Goal: Task Accomplishment & Management: Use online tool/utility

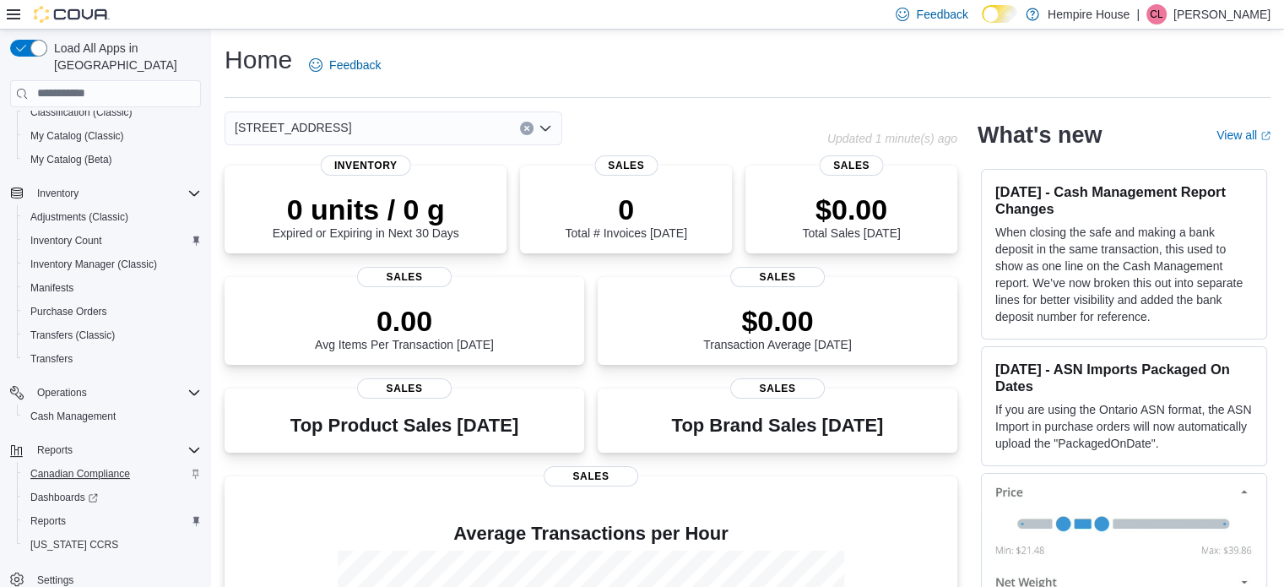
scroll to position [192, 0]
click at [53, 512] on span "Reports" at bounding box center [47, 519] width 35 height 14
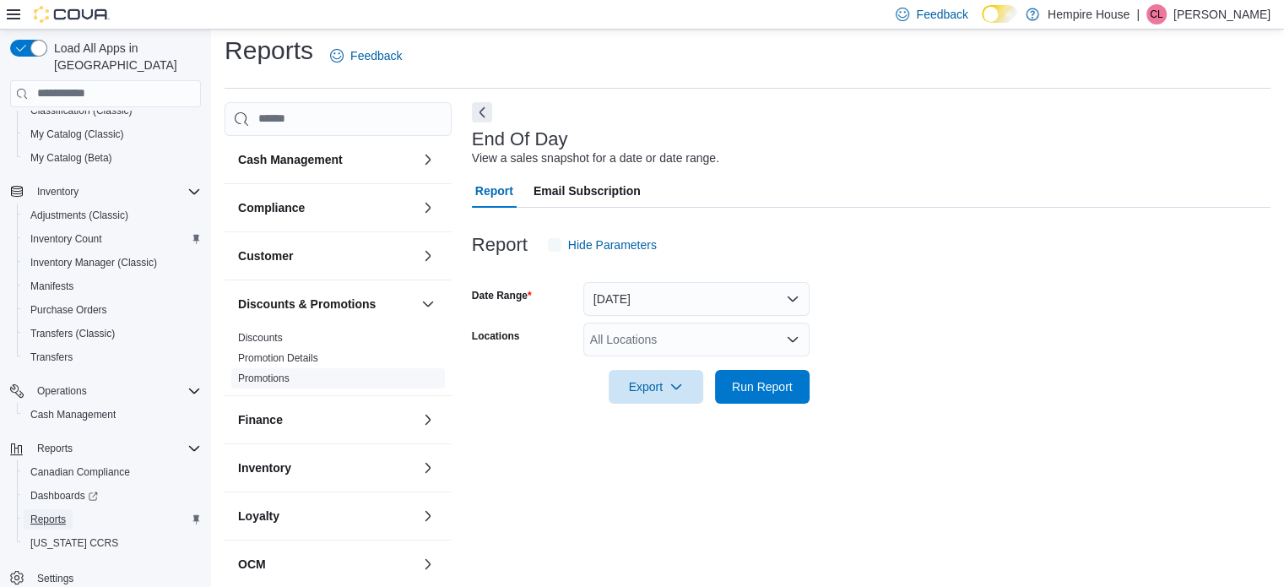
scroll to position [11, 0]
click at [618, 336] on div "All Locations" at bounding box center [696, 338] width 226 height 34
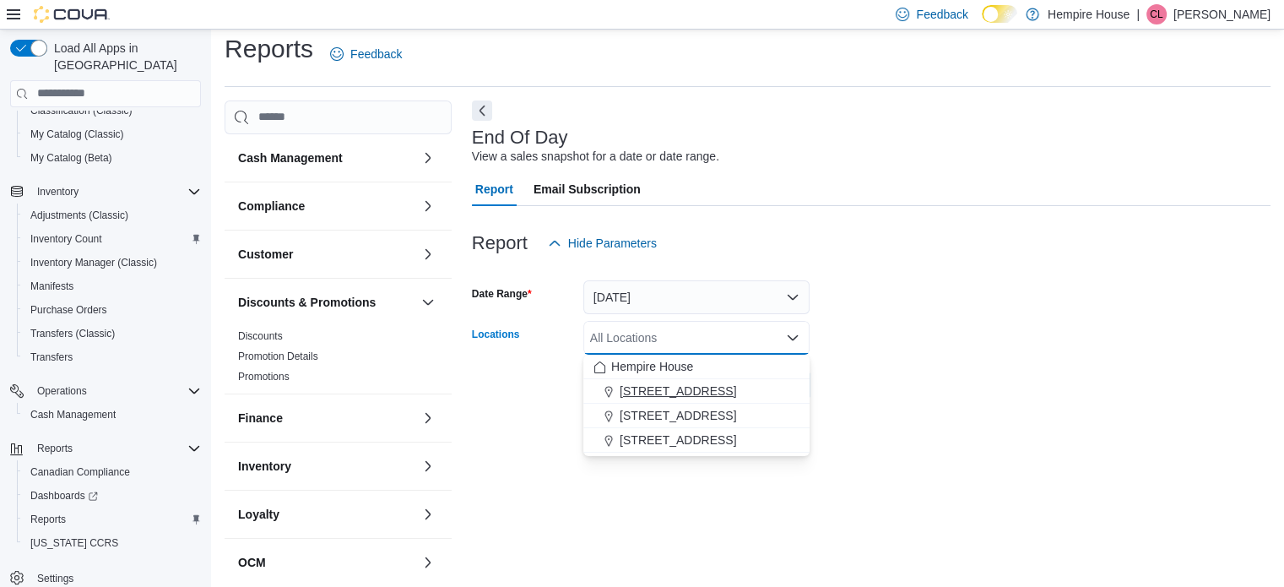
click at [652, 387] on span "[STREET_ADDRESS]" at bounding box center [678, 390] width 116 height 17
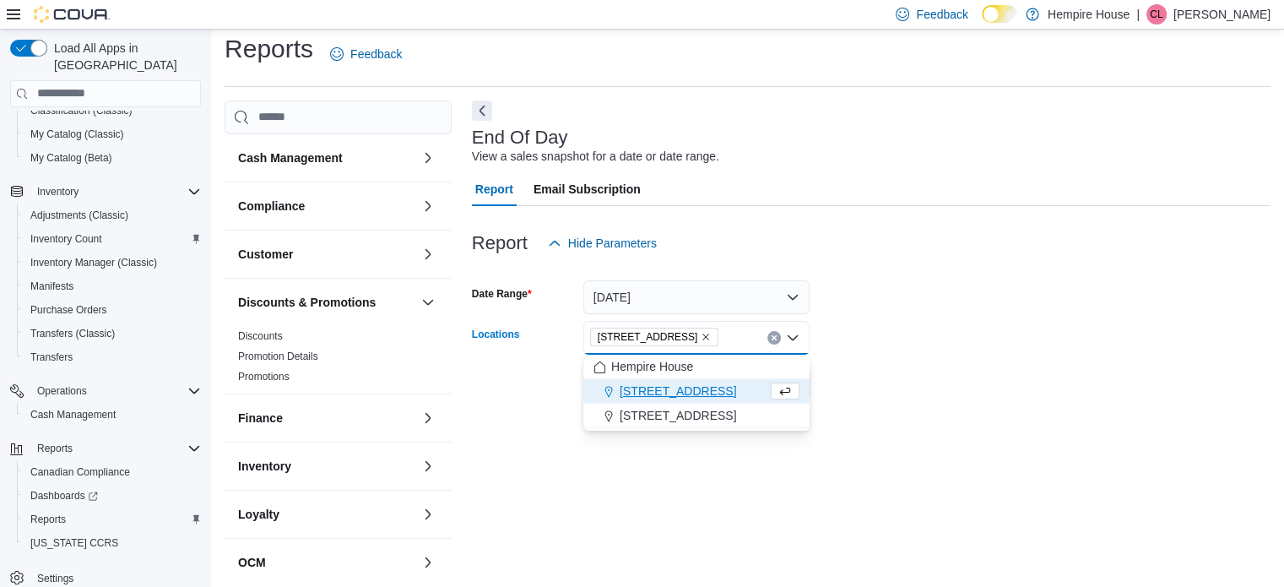
click at [533, 388] on div "Export Run Report" at bounding box center [641, 385] width 338 height 34
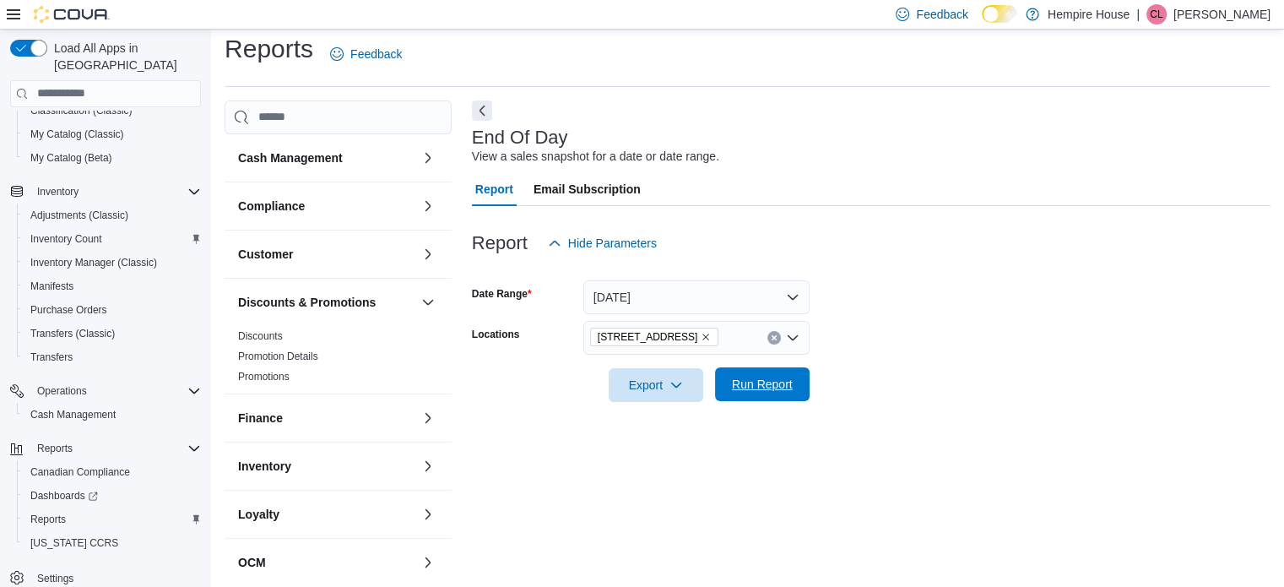
click at [753, 388] on span "Run Report" at bounding box center [762, 384] width 61 height 17
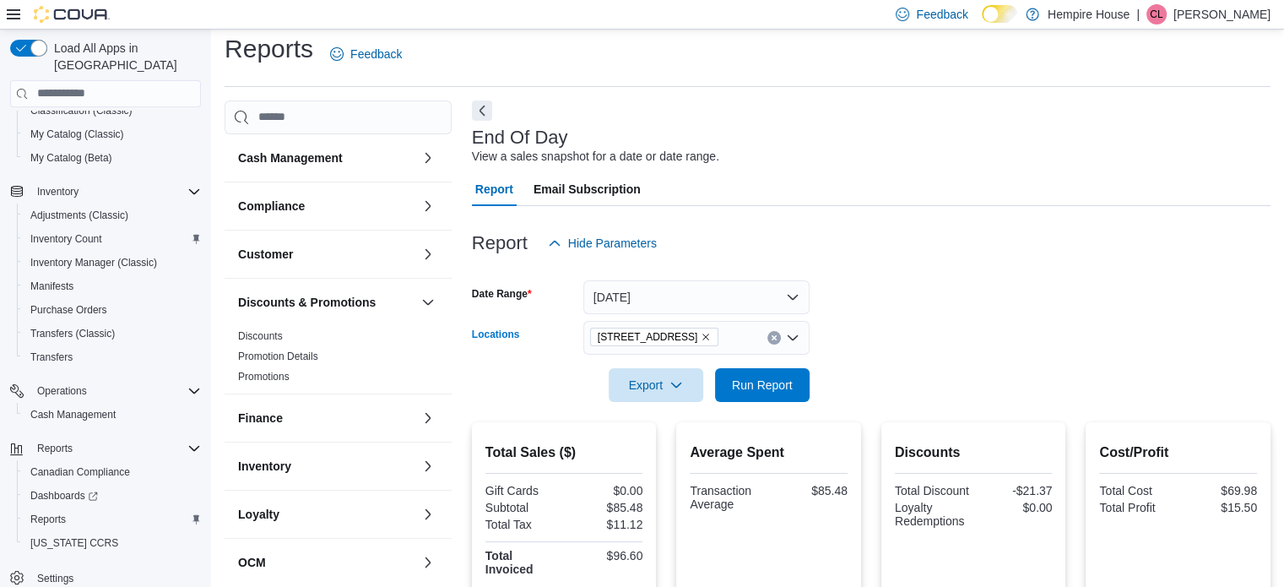
click at [773, 339] on icon "Clear input" at bounding box center [774, 337] width 7 height 7
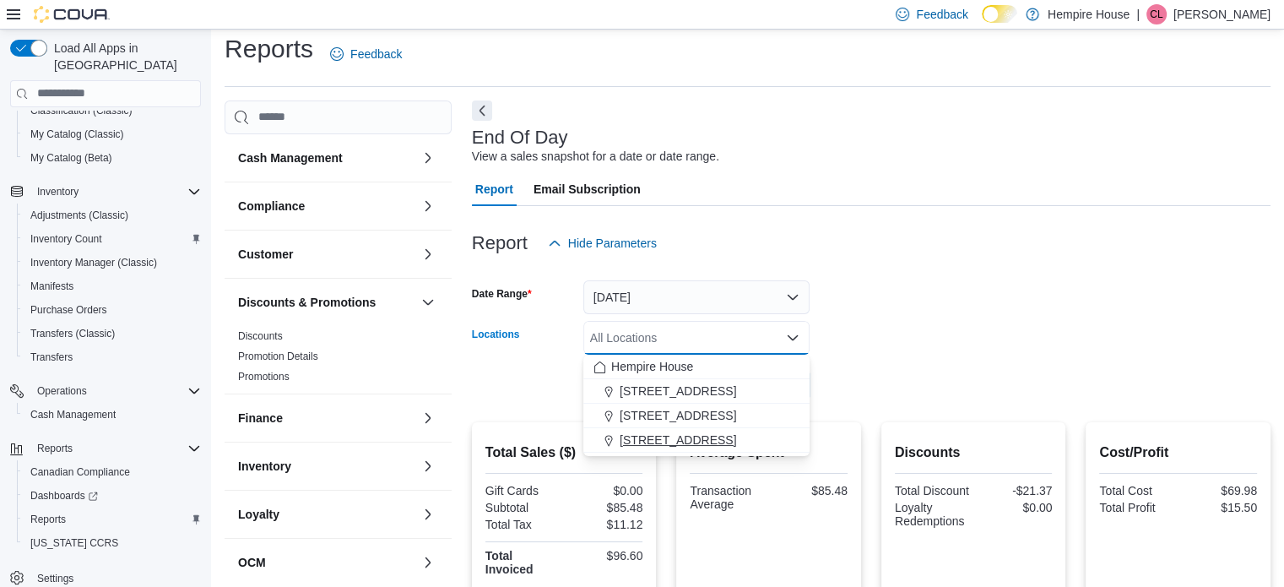
click at [685, 438] on span "[STREET_ADDRESS]" at bounding box center [678, 439] width 116 height 17
click at [871, 375] on form "Date Range [DATE] Locations [STREET_ADDRESS] Combo box. Selected. [STREET_ADDRE…" at bounding box center [871, 331] width 798 height 142
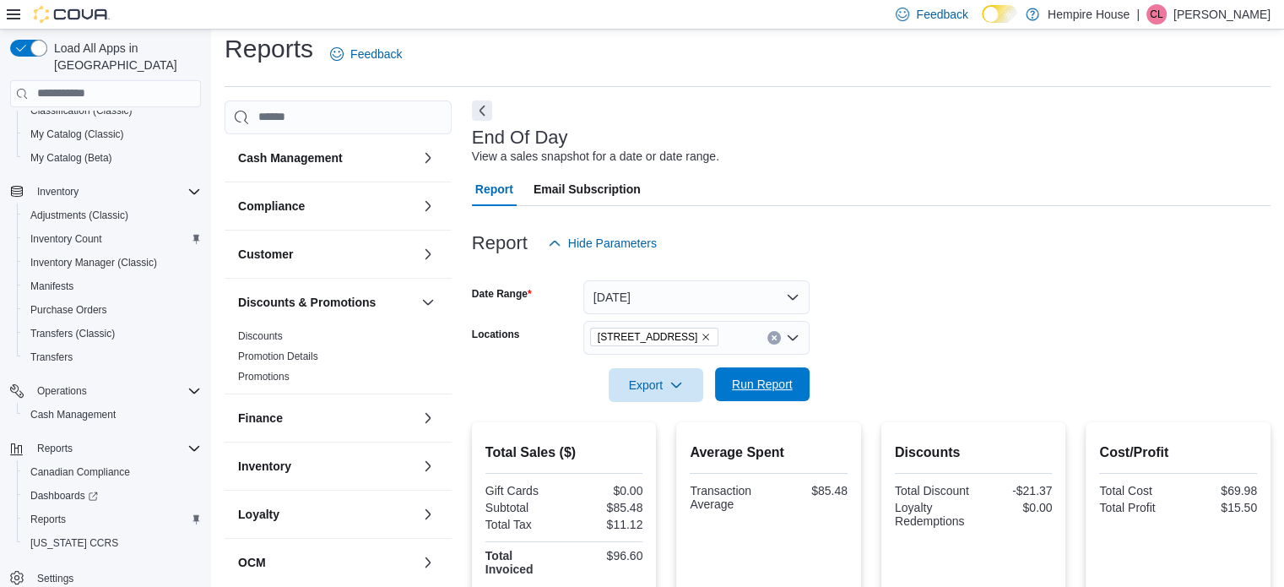
click at [752, 382] on span "Run Report" at bounding box center [762, 384] width 61 height 17
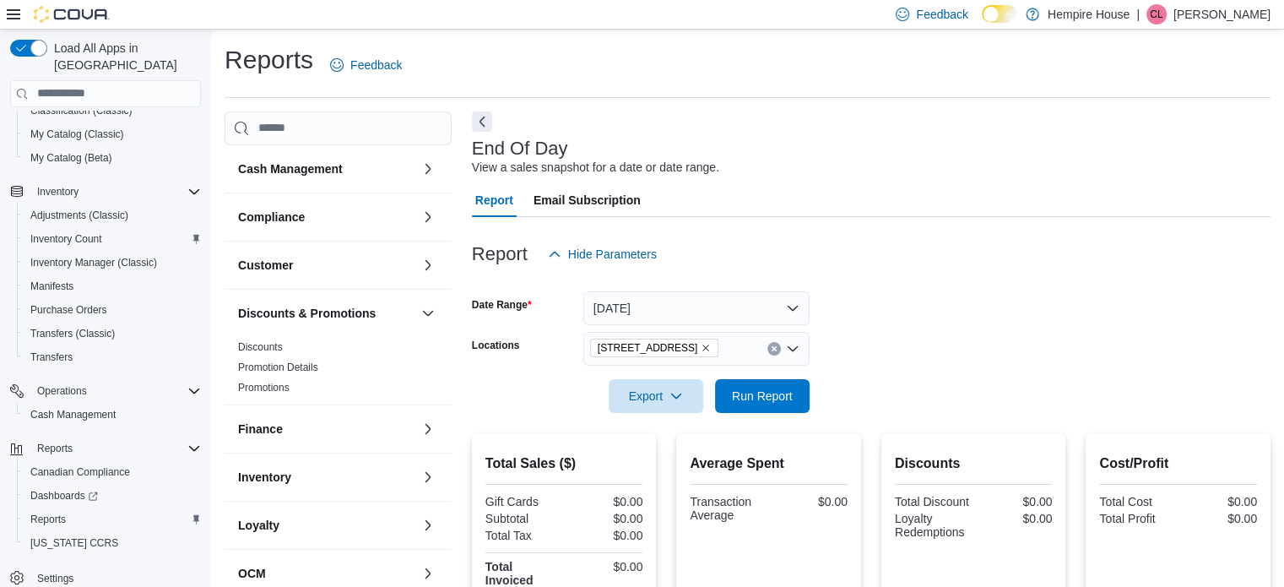
click at [773, 349] on icon "Clear input" at bounding box center [773, 348] width 4 height 4
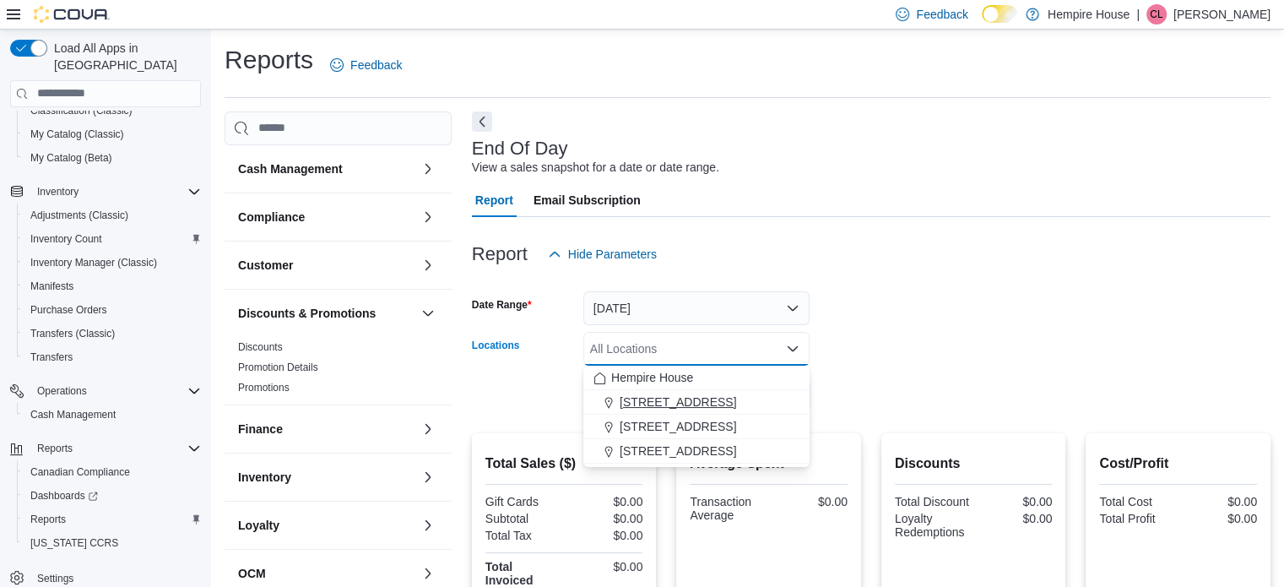
click at [663, 390] on button "[STREET_ADDRESS]" at bounding box center [696, 402] width 226 height 24
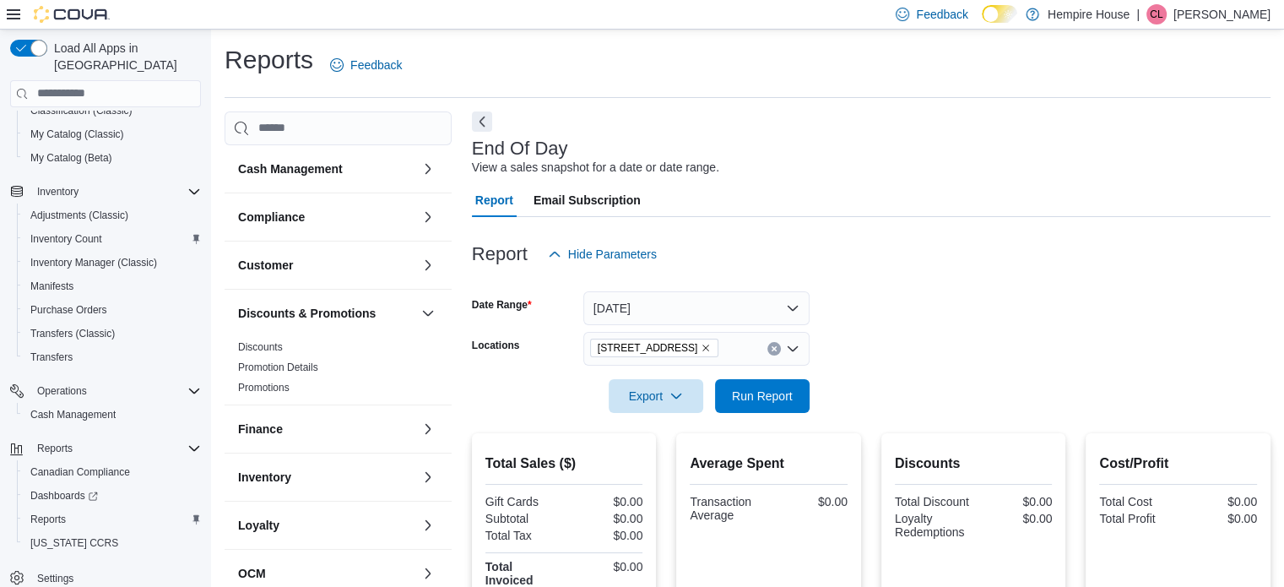
click at [854, 360] on form "Date Range [DATE] Locations [STREET_ADDRESS] Export Run Report" at bounding box center [871, 342] width 798 height 142
click at [783, 398] on span "Run Report" at bounding box center [762, 395] width 61 height 17
click at [773, 352] on button "Clear input" at bounding box center [774, 349] width 14 height 14
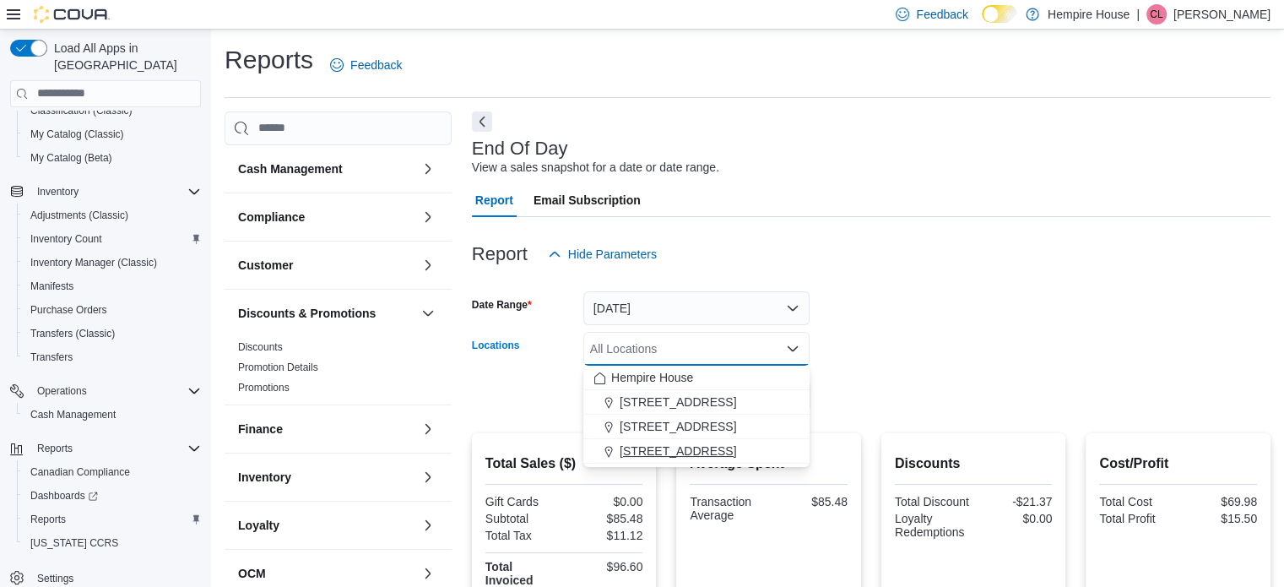
click at [661, 443] on span "[STREET_ADDRESS]" at bounding box center [678, 450] width 116 height 17
click at [829, 371] on div at bounding box center [871, 372] width 798 height 14
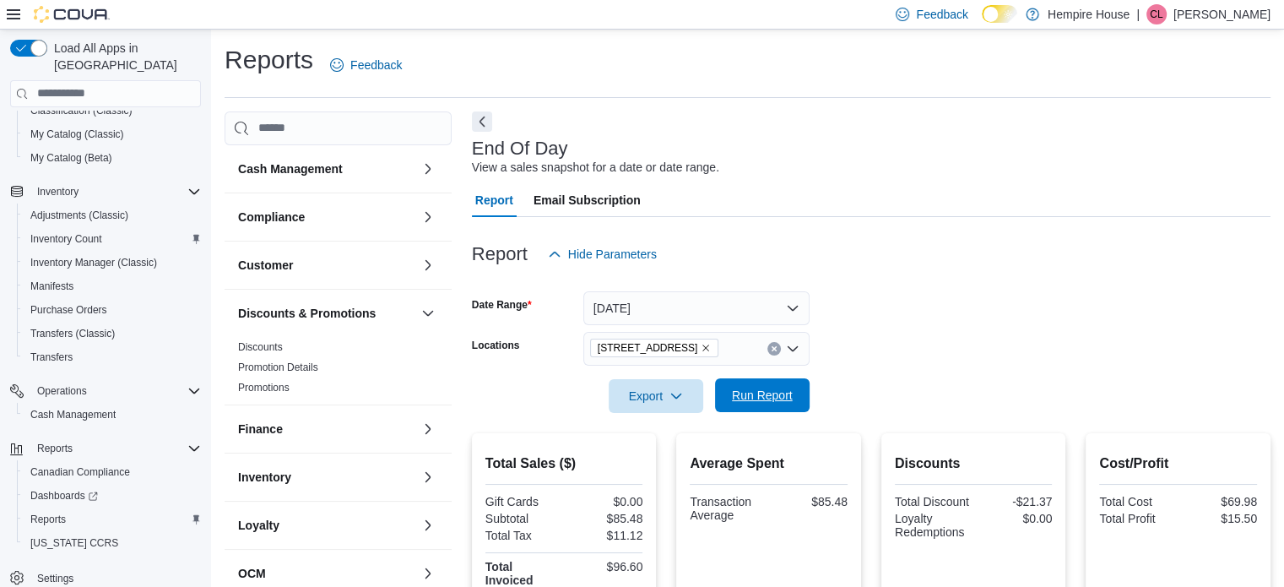
click at [767, 387] on span "Run Report" at bounding box center [762, 395] width 61 height 17
click at [772, 347] on icon "Clear input" at bounding box center [773, 348] width 4 height 4
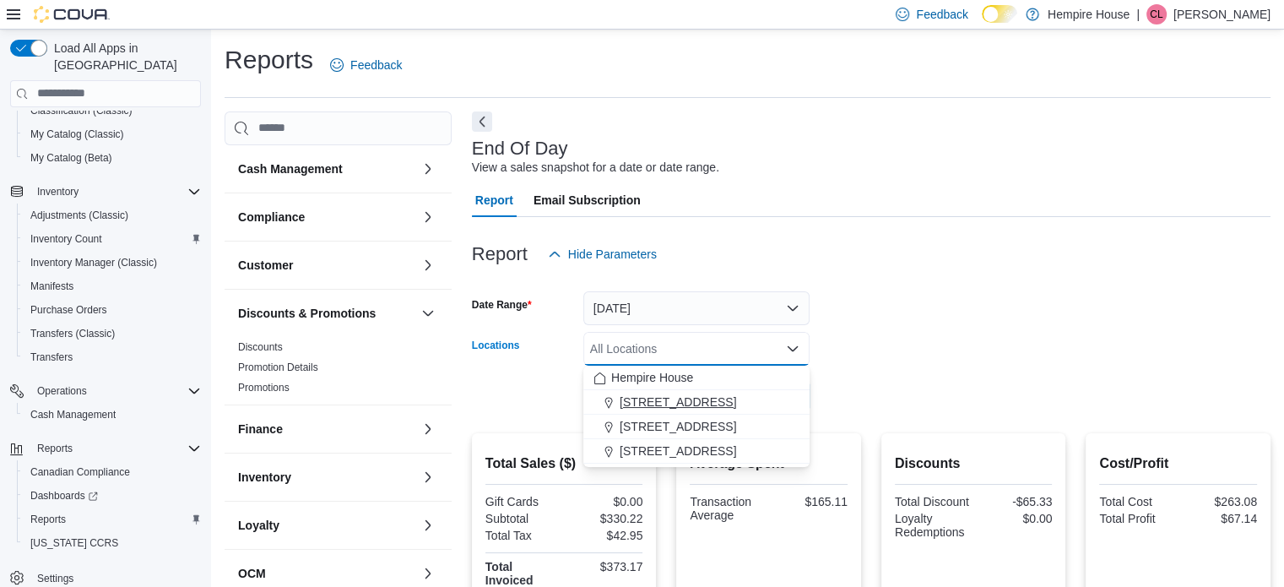
click at [677, 398] on span "[STREET_ADDRESS]" at bounding box center [678, 401] width 116 height 17
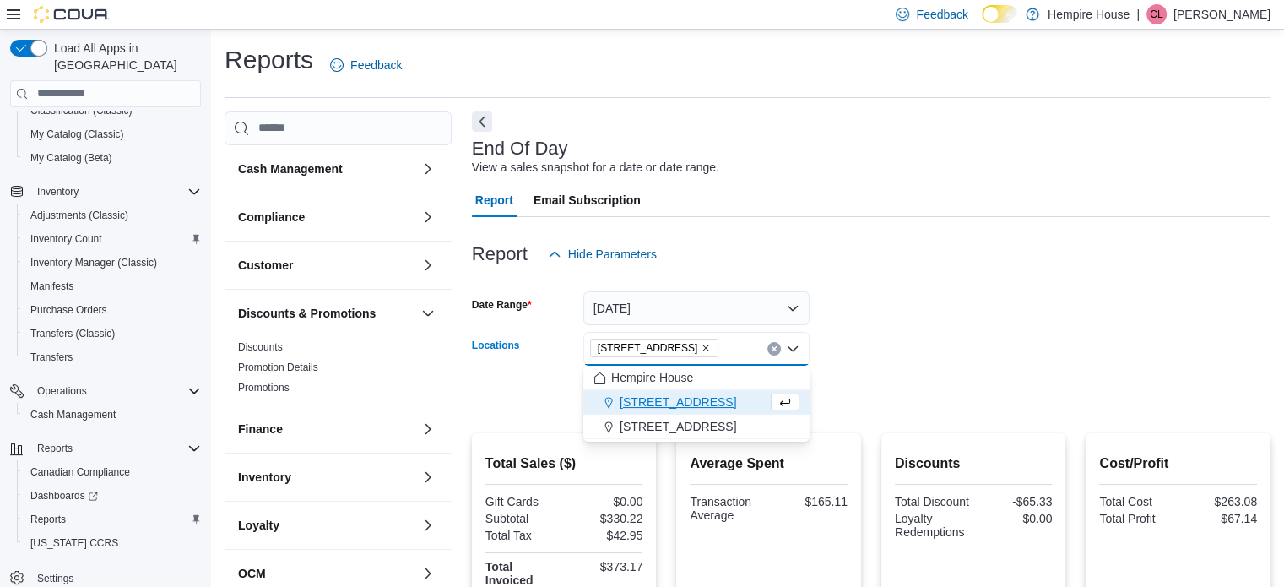
click at [878, 405] on form "Date Range [DATE] Locations [STREET_ADDRESS] Combo box. Selected. [STREET_ADDRE…" at bounding box center [871, 342] width 798 height 142
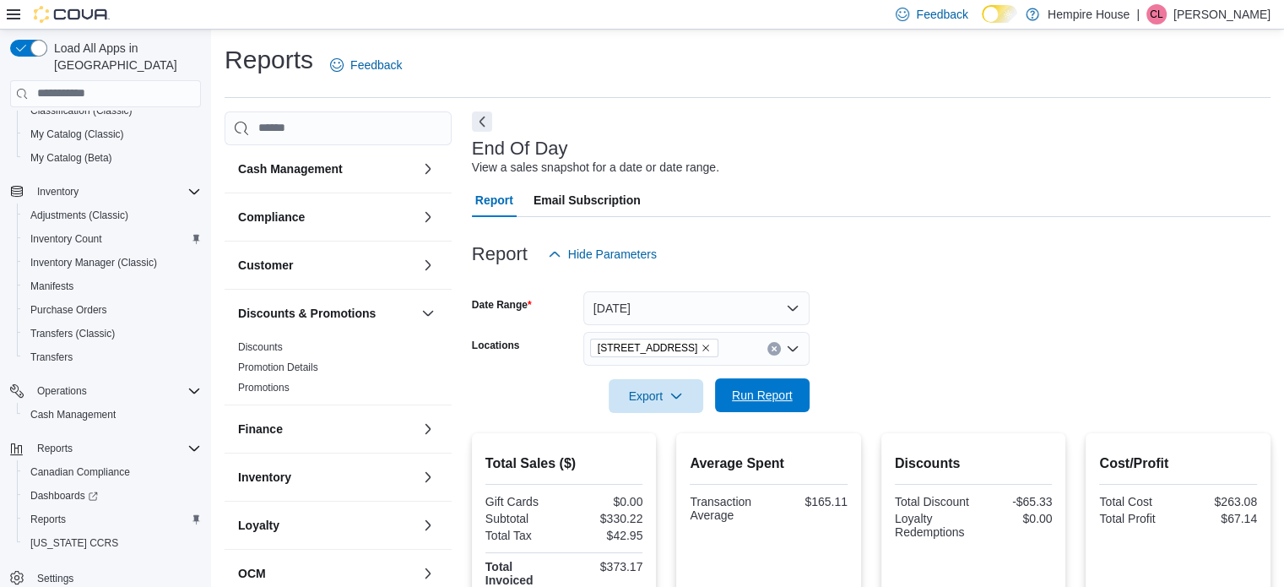
click at [774, 398] on span "Run Report" at bounding box center [762, 395] width 61 height 17
click at [773, 347] on icon "Clear input" at bounding box center [773, 348] width 4 height 4
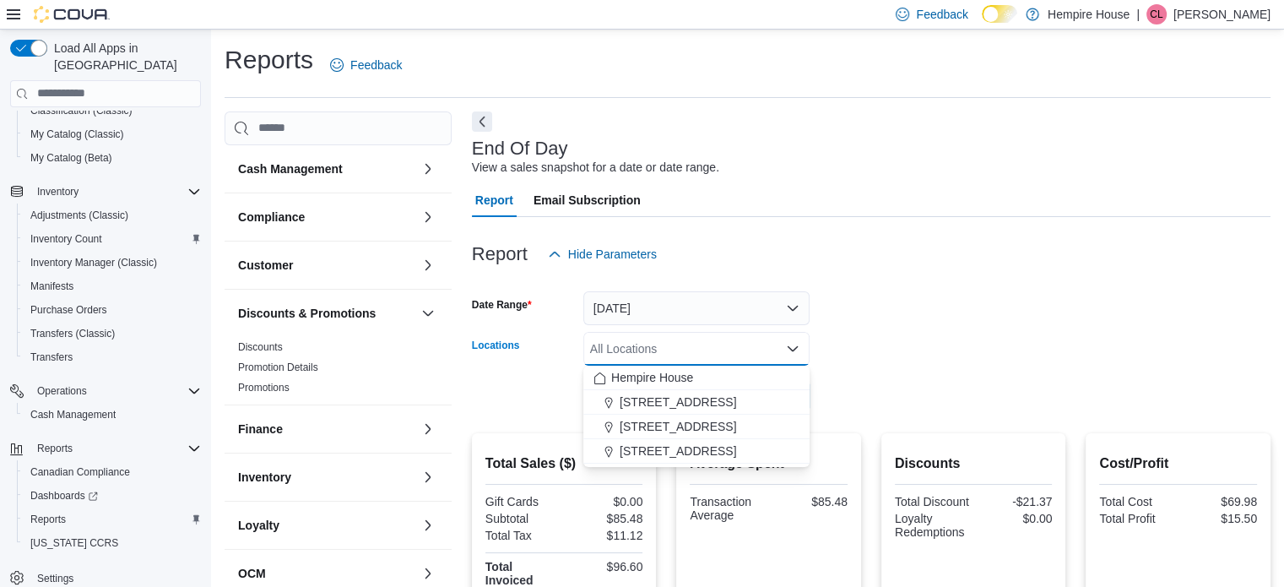
click at [945, 367] on div at bounding box center [871, 372] width 798 height 14
